Goal: Find specific page/section: Find specific page/section

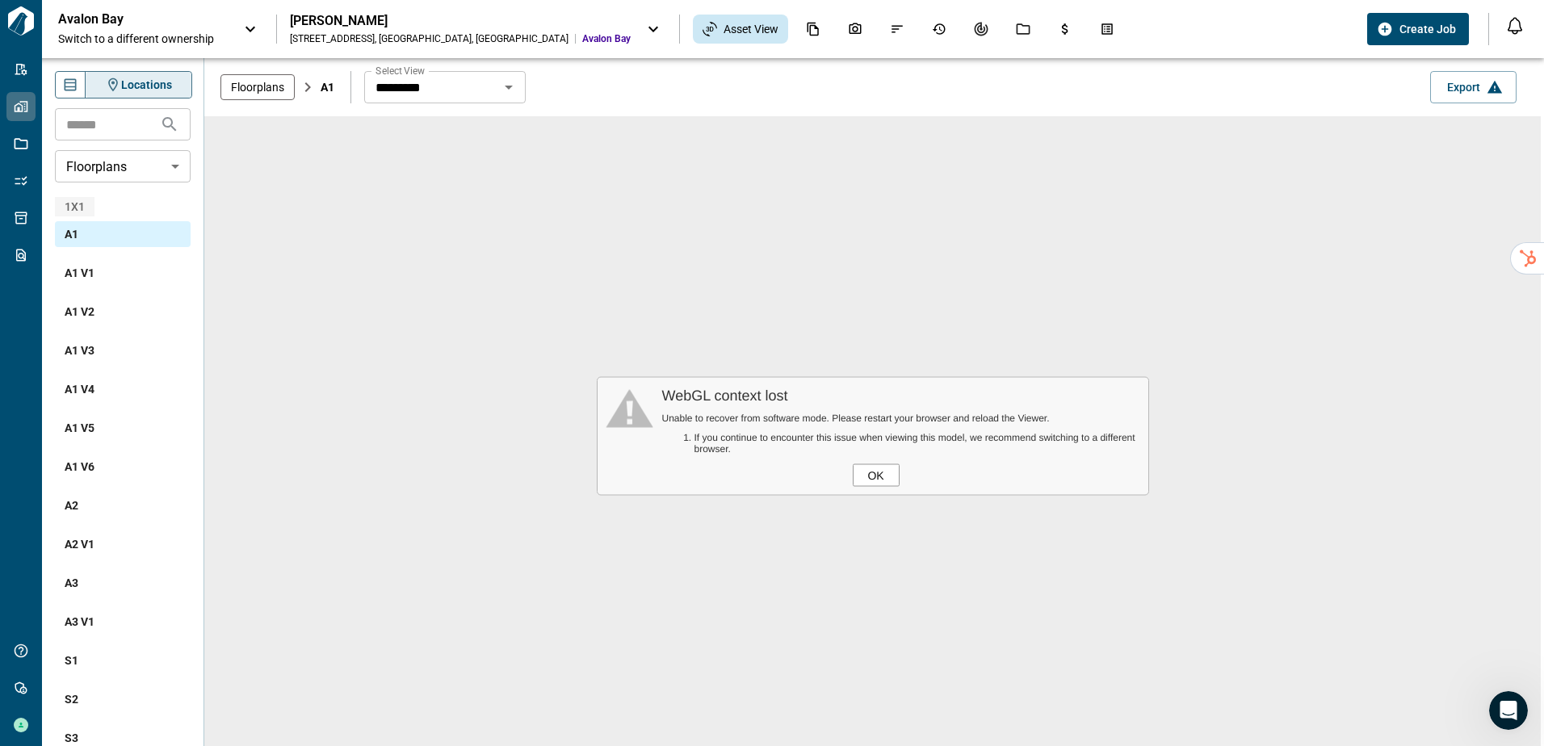
click at [871, 479] on div "OK" at bounding box center [876, 475] width 47 height 23
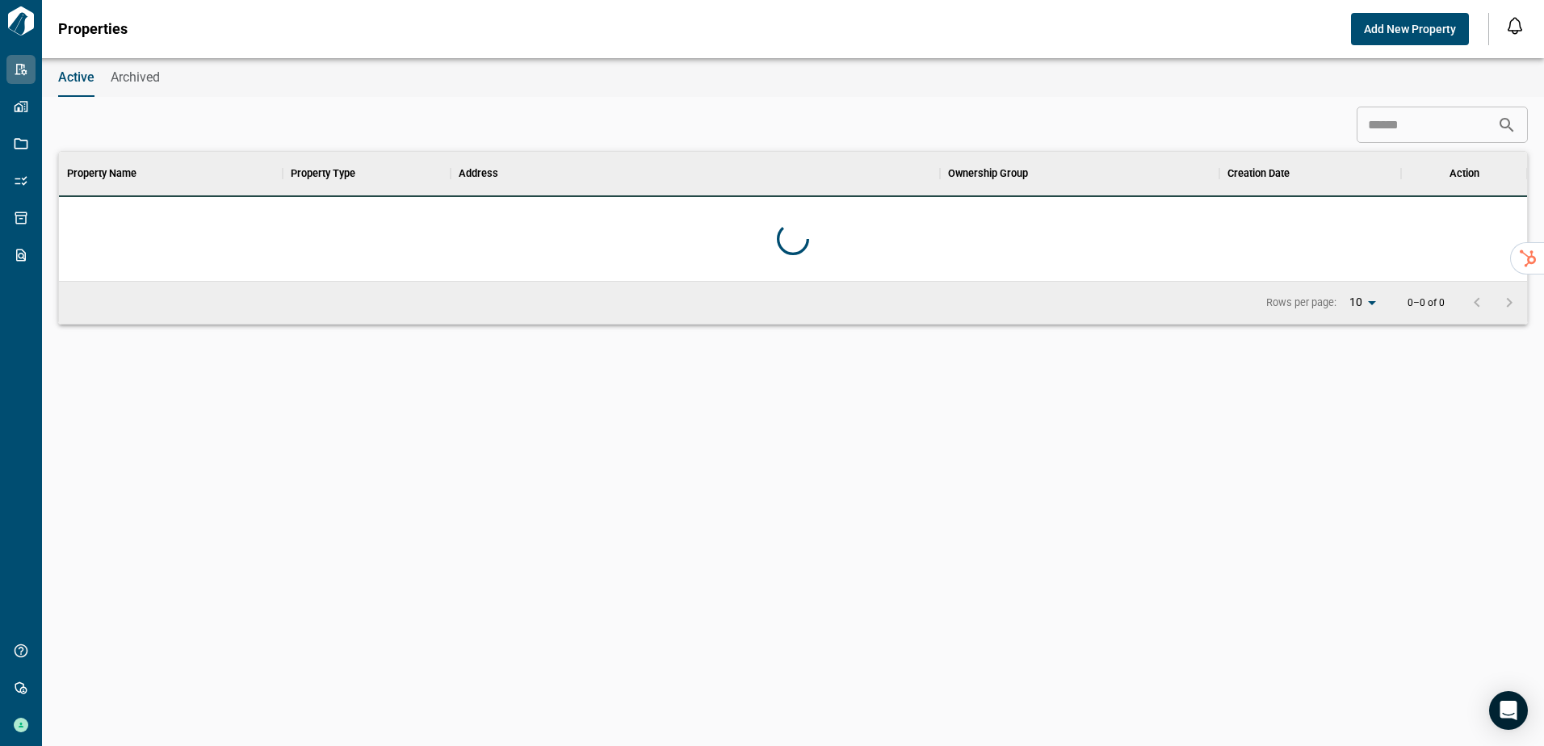
scroll to position [117, 1462]
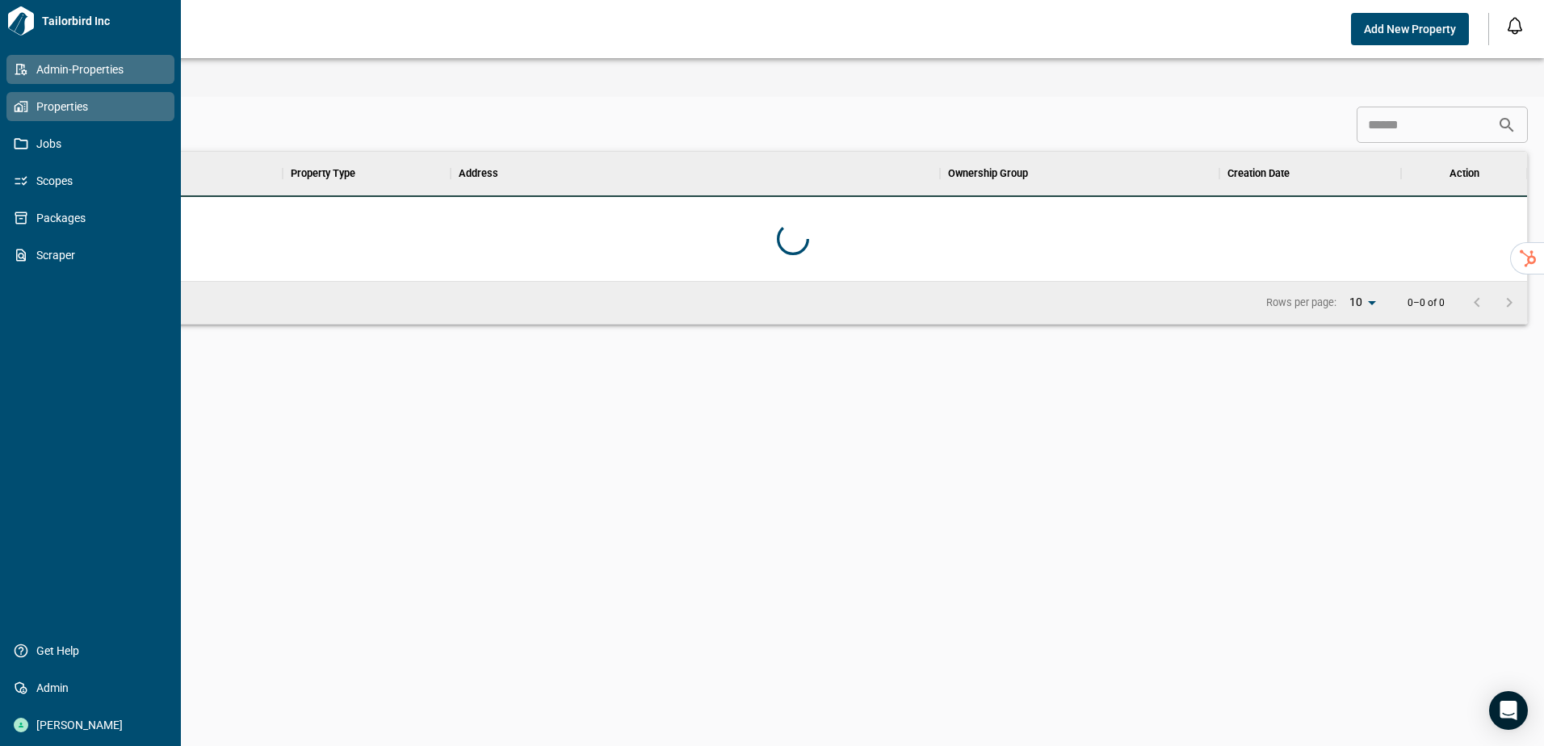
click at [47, 99] on span "Properties" at bounding box center [93, 107] width 131 height 16
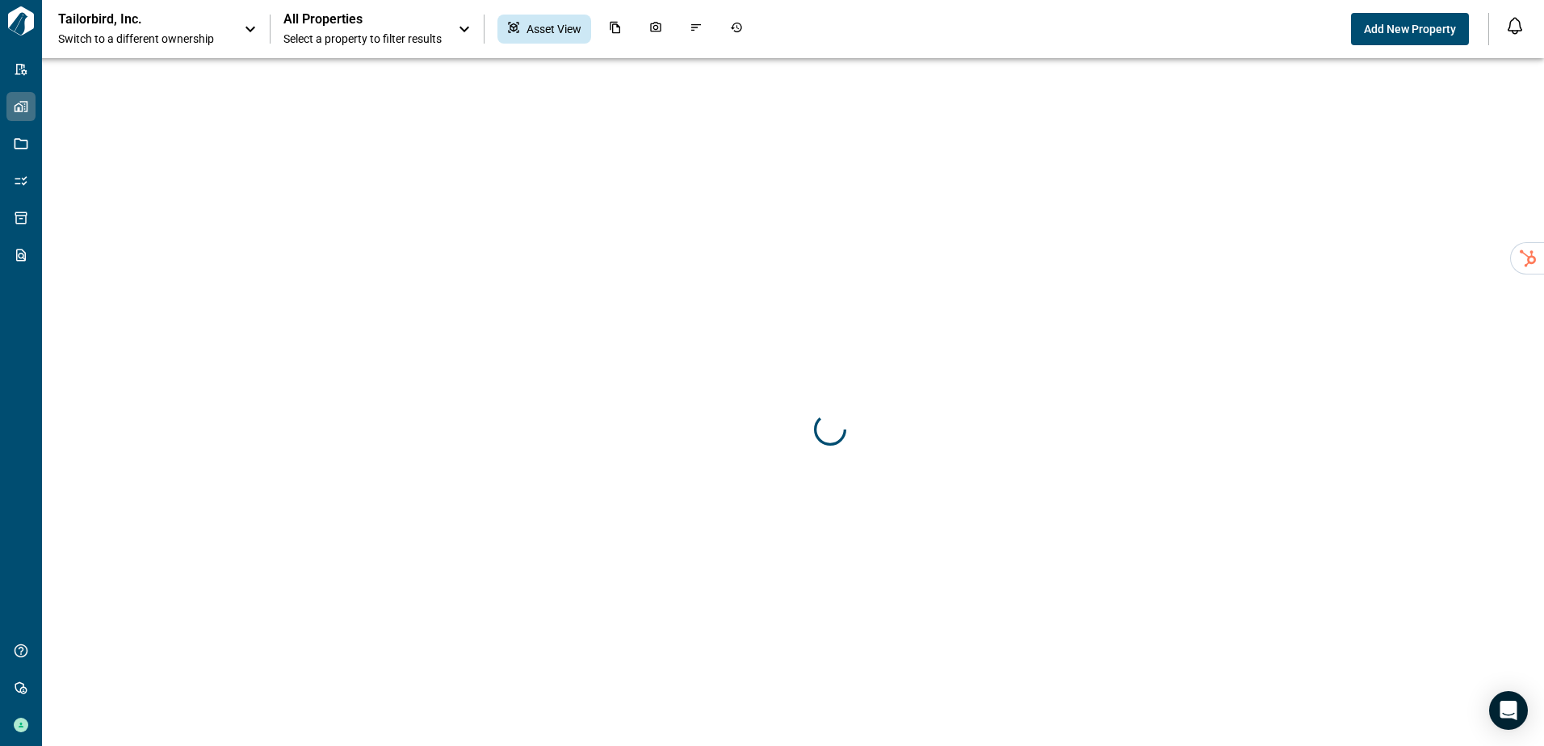
click at [173, 38] on span "Switch to a different ownership" at bounding box center [143, 39] width 170 height 16
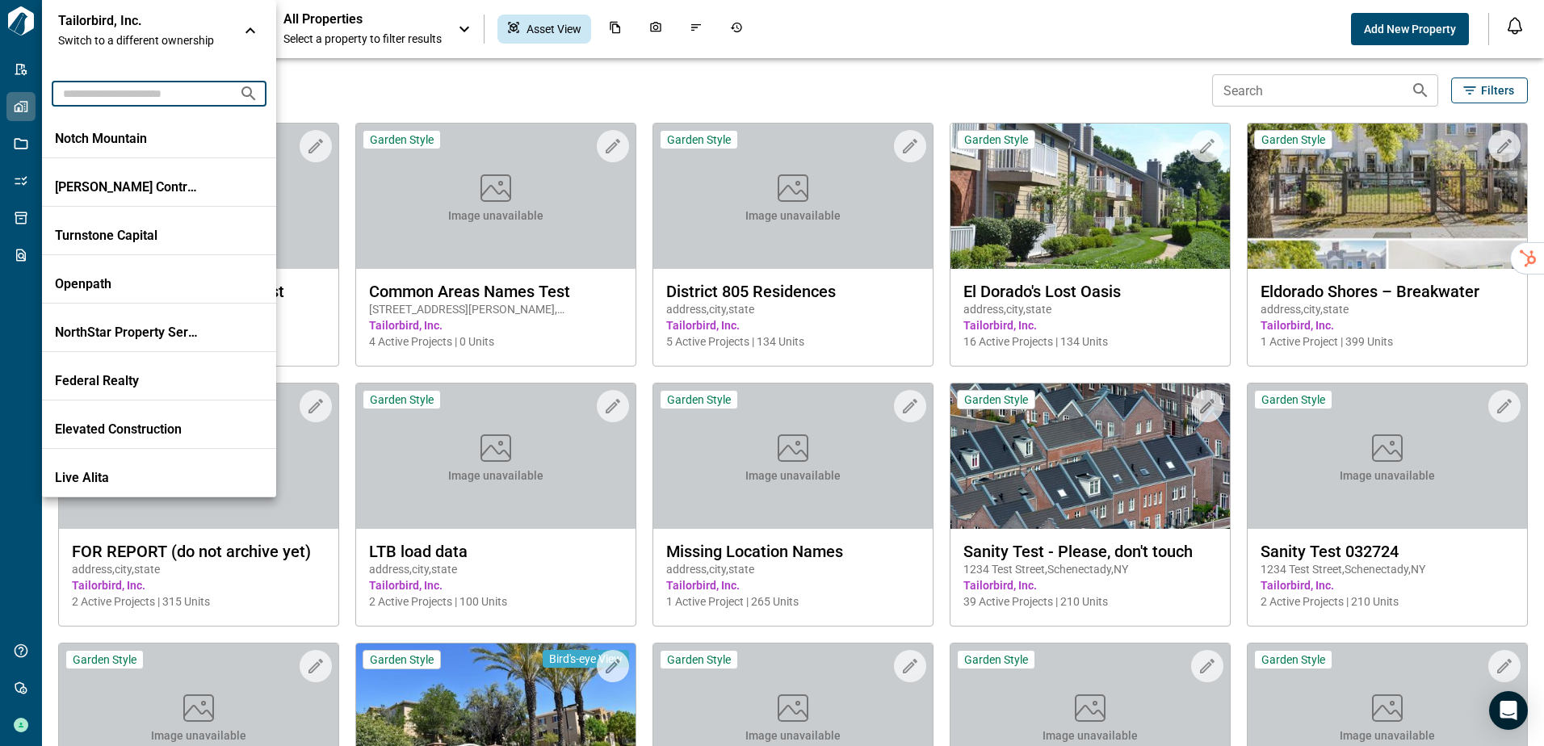
click at [178, 94] on input "text" at bounding box center [139, 93] width 174 height 30
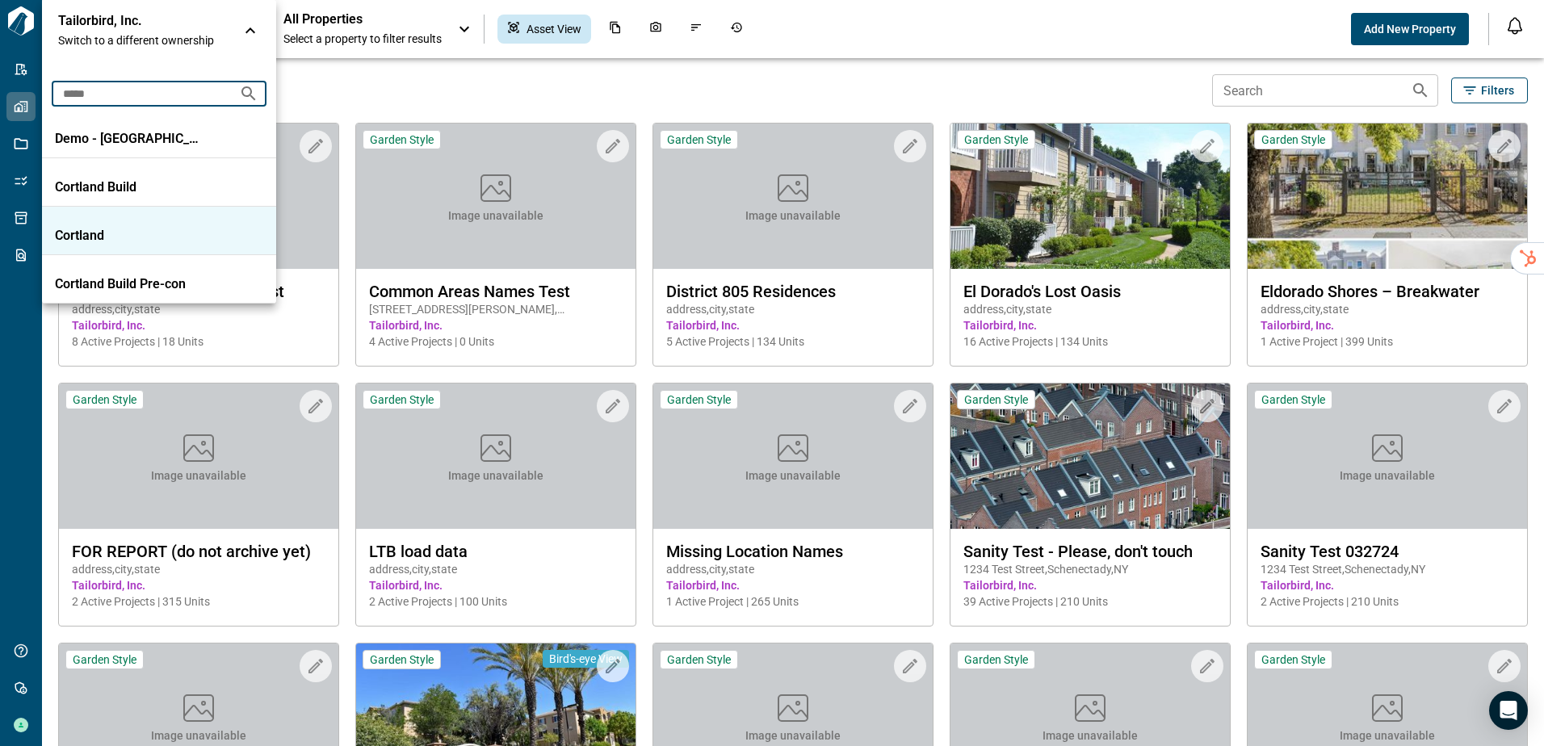
type input "*****"
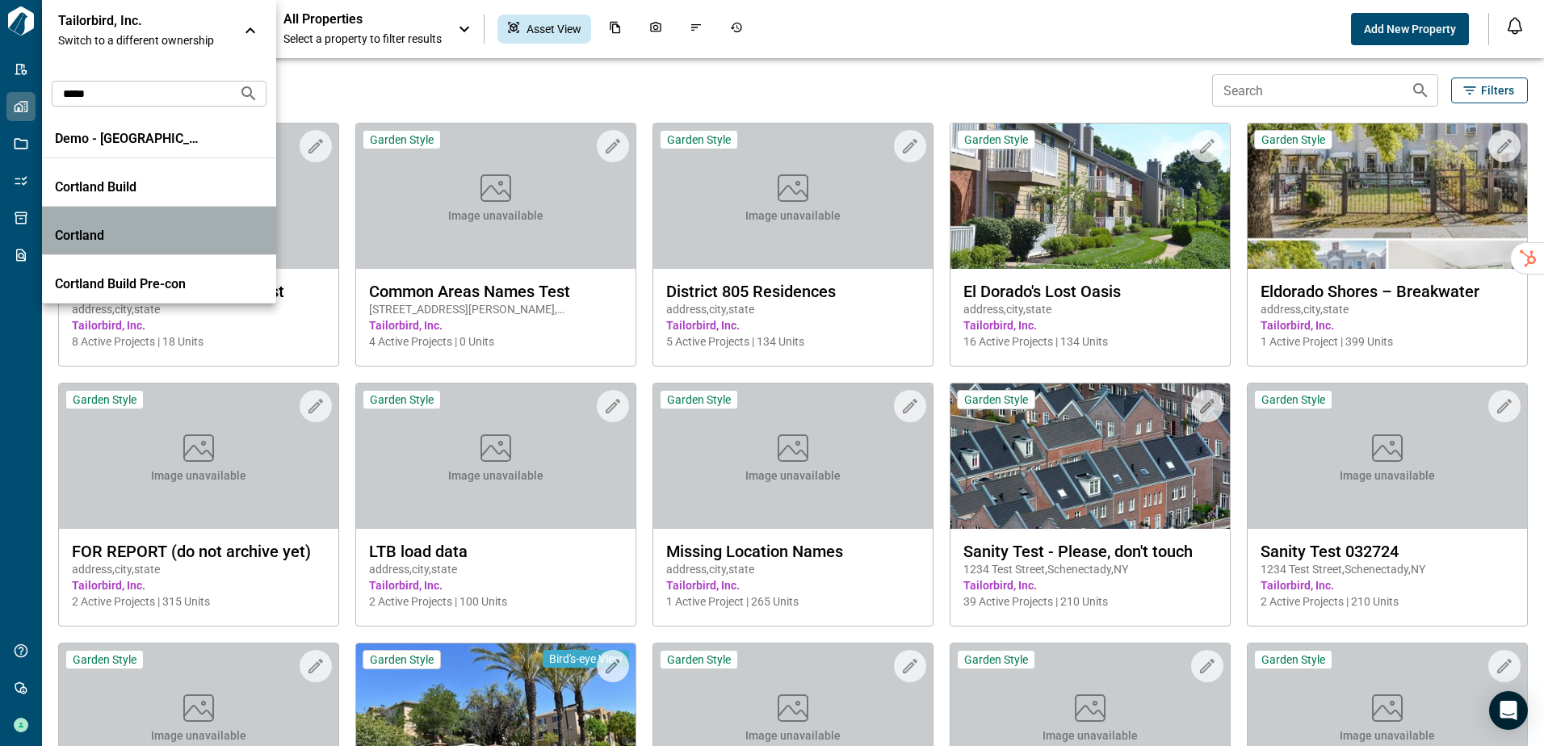
click at [173, 236] on p "Cortland" at bounding box center [127, 236] width 145 height 16
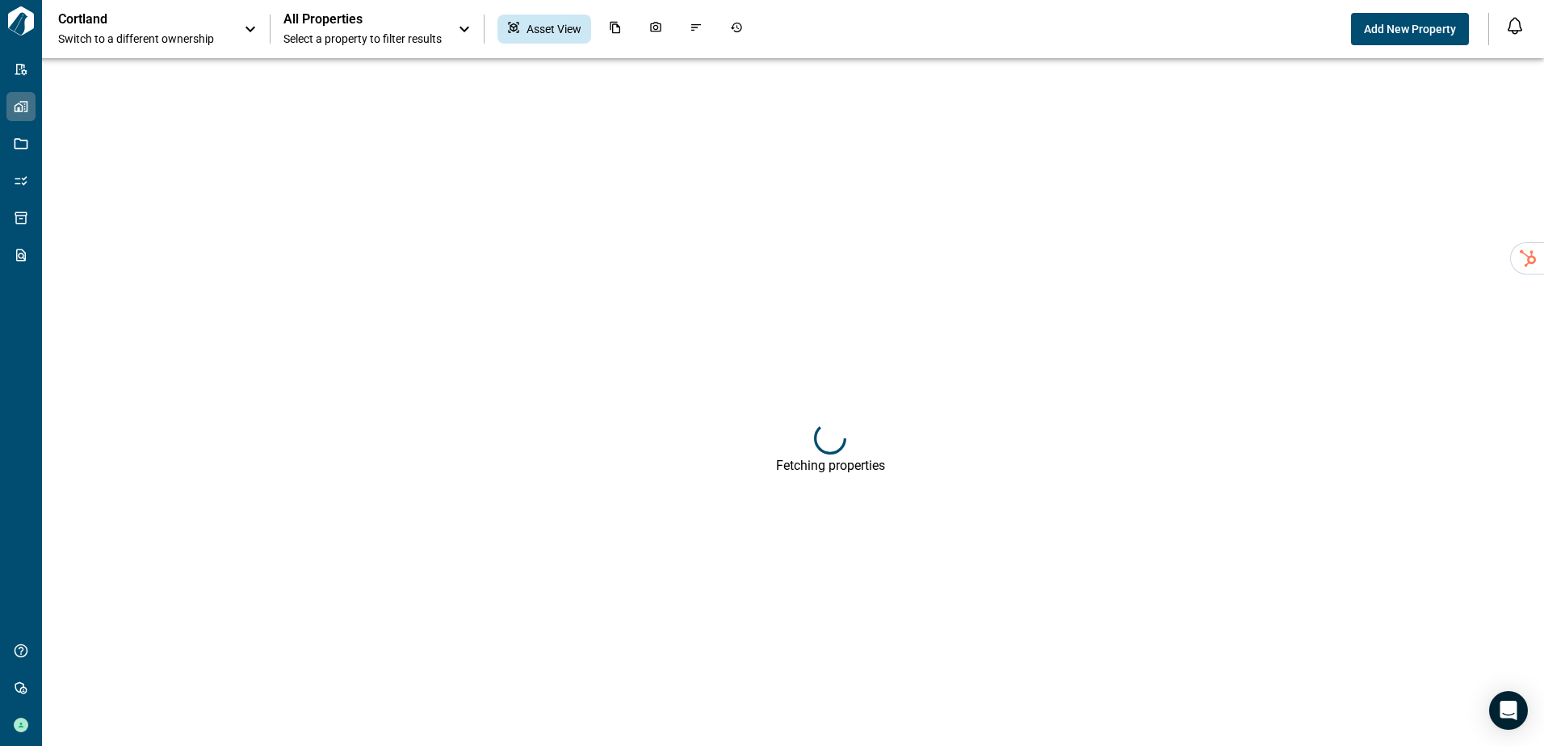
click at [326, 10] on div "Cortland Switch to a different ownership All Properties Select a property to fi…" at bounding box center [772, 29] width 1544 height 58
click at [331, 16] on span "All Properties" at bounding box center [362, 19] width 158 height 16
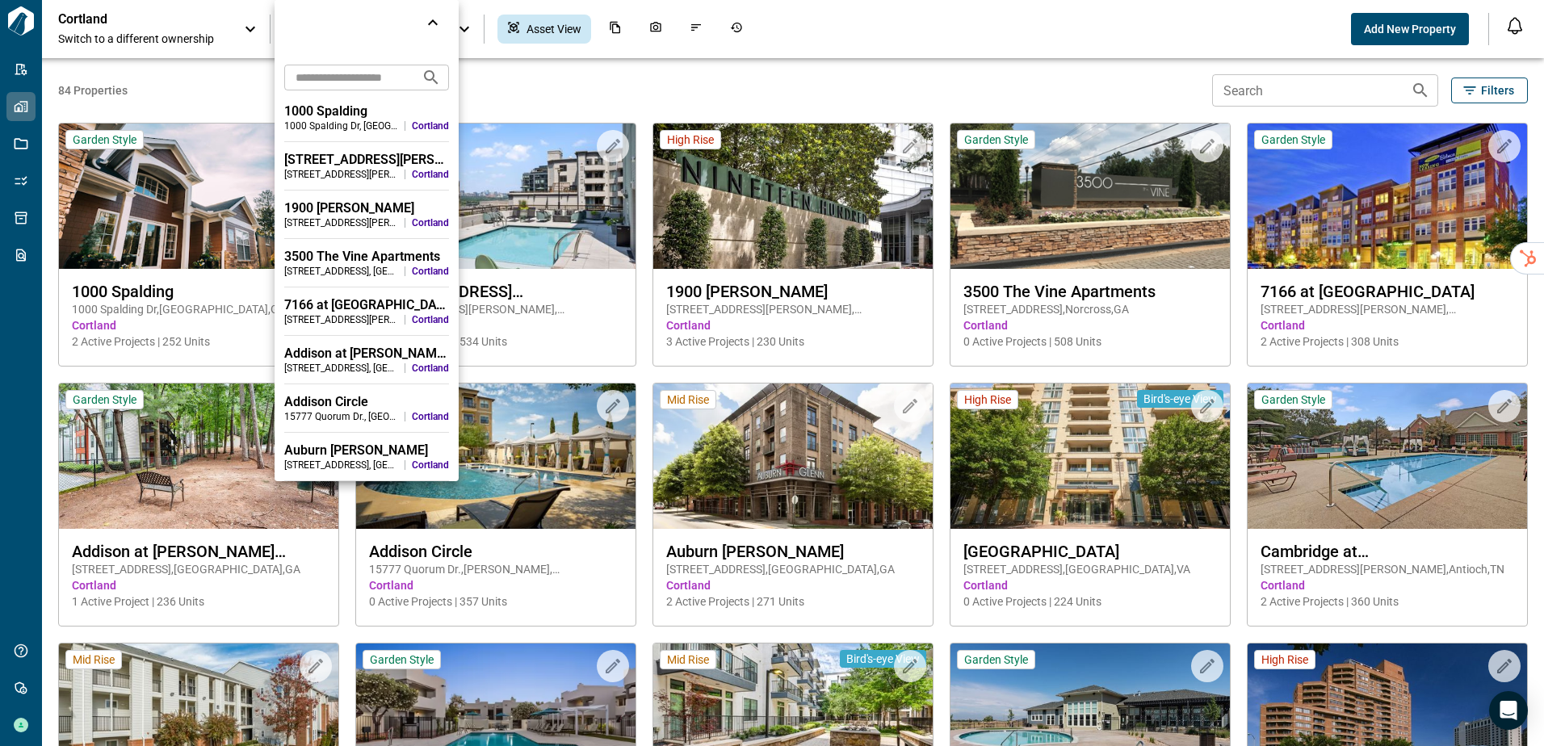
click at [348, 73] on input "text" at bounding box center [346, 77] width 124 height 30
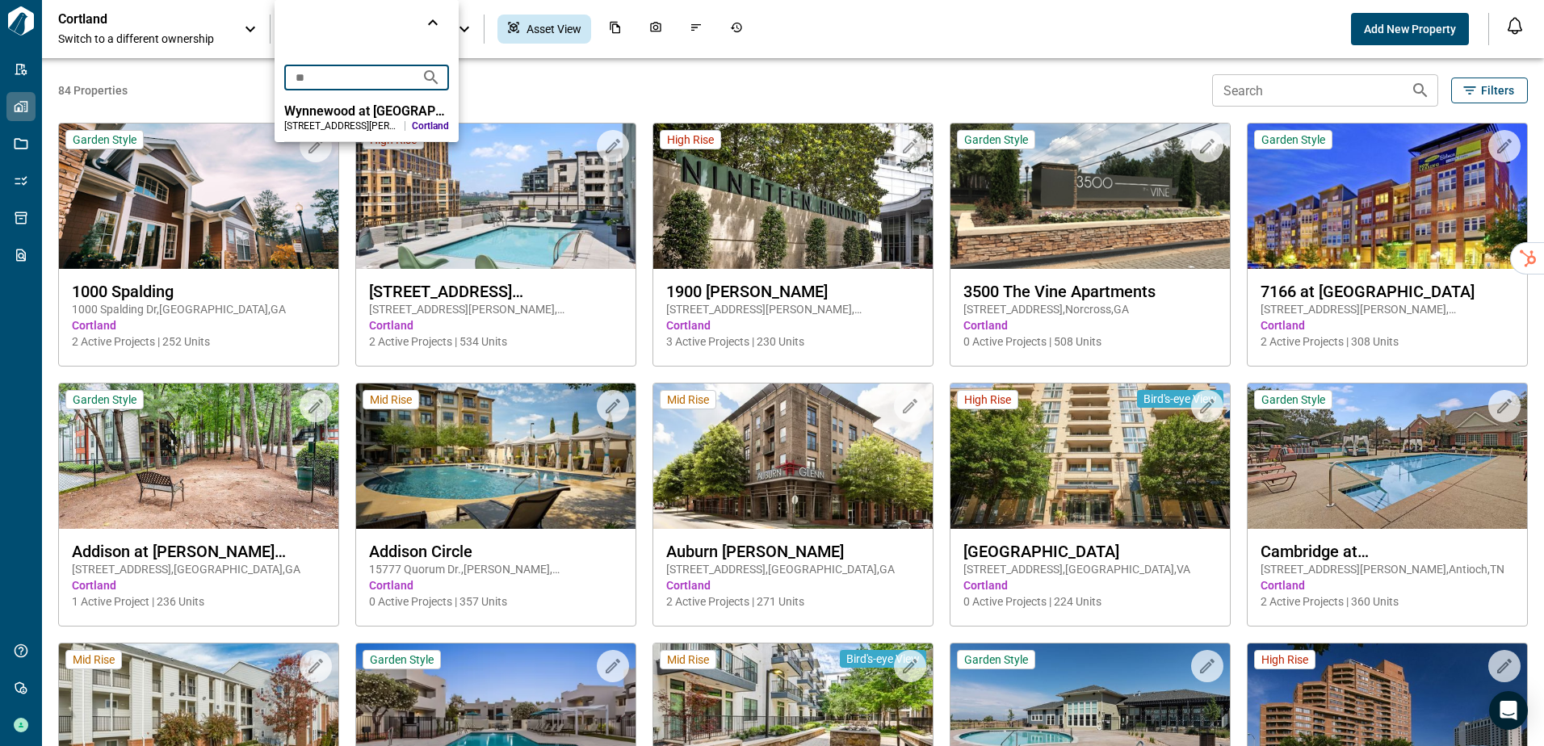
type input "**"
click at [342, 116] on div "Wynnewood at [GEOGRAPHIC_DATA]" at bounding box center [366, 111] width 165 height 16
